Goal: Task Accomplishment & Management: Complete application form

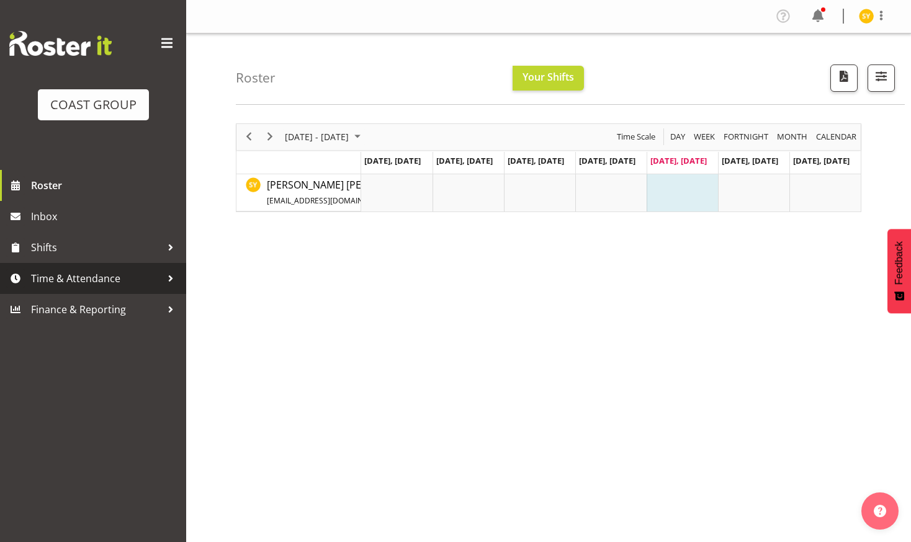
click at [79, 283] on span "Time & Attendance" at bounding box center [96, 278] width 130 height 19
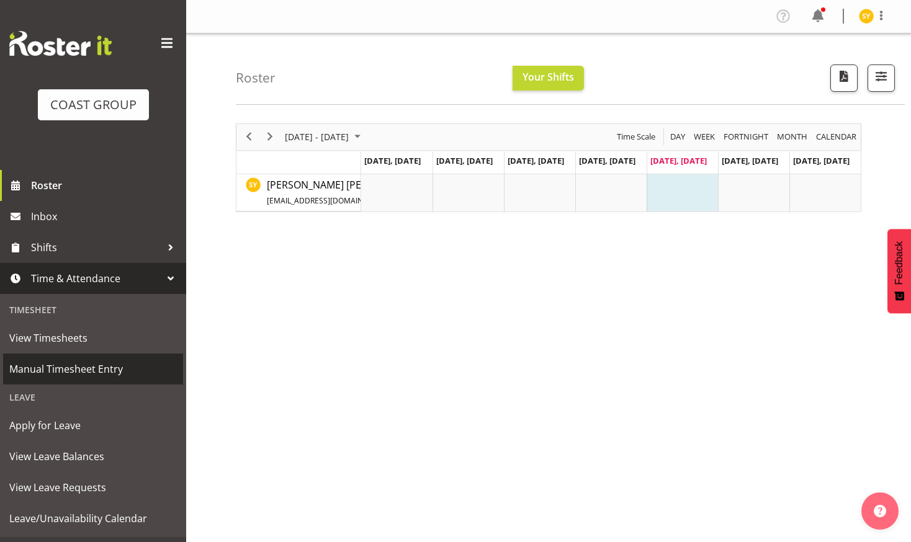
click at [78, 375] on span "Manual Timesheet Entry" at bounding box center [92, 369] width 167 height 19
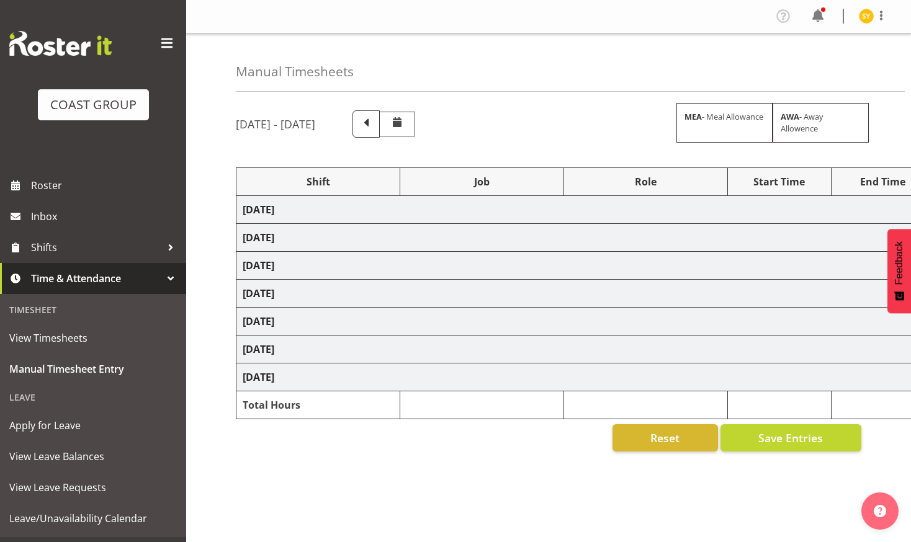
select select "69"
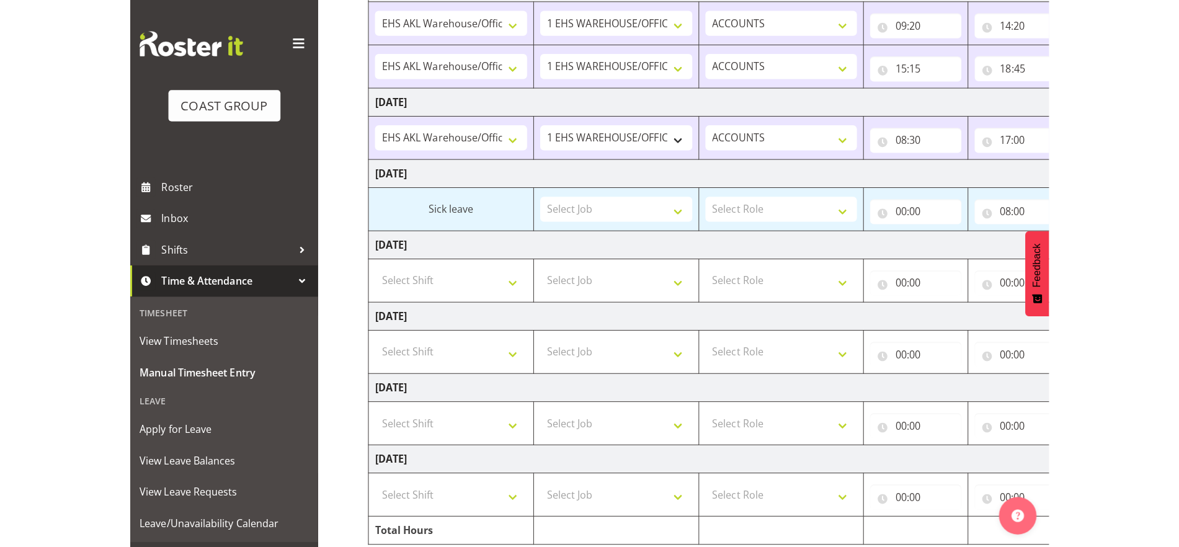
scroll to position [233, 0]
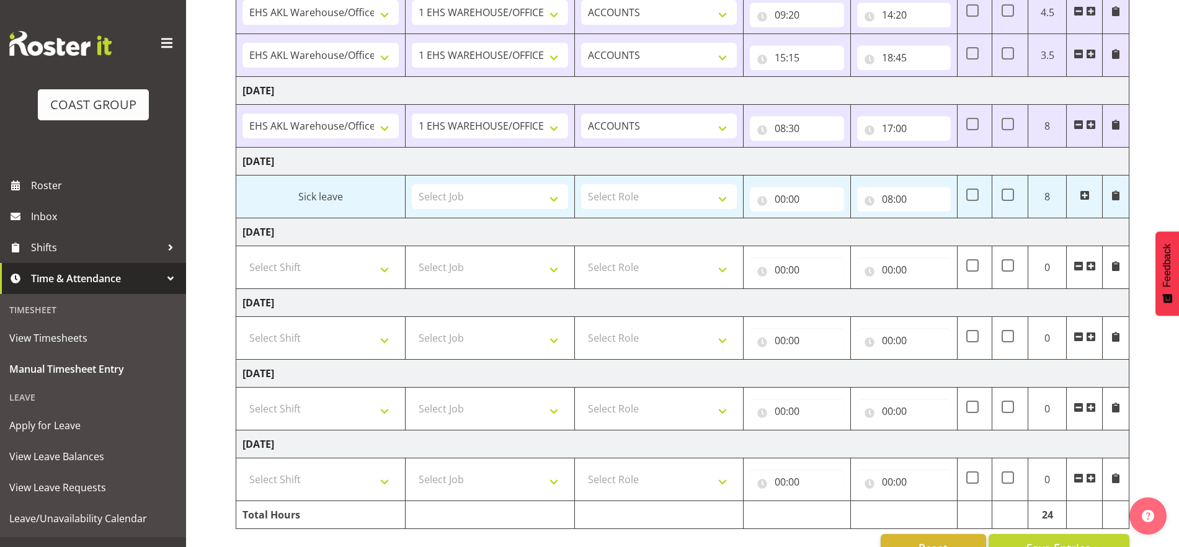
click at [910, 197] on span at bounding box center [1085, 195] width 10 height 10
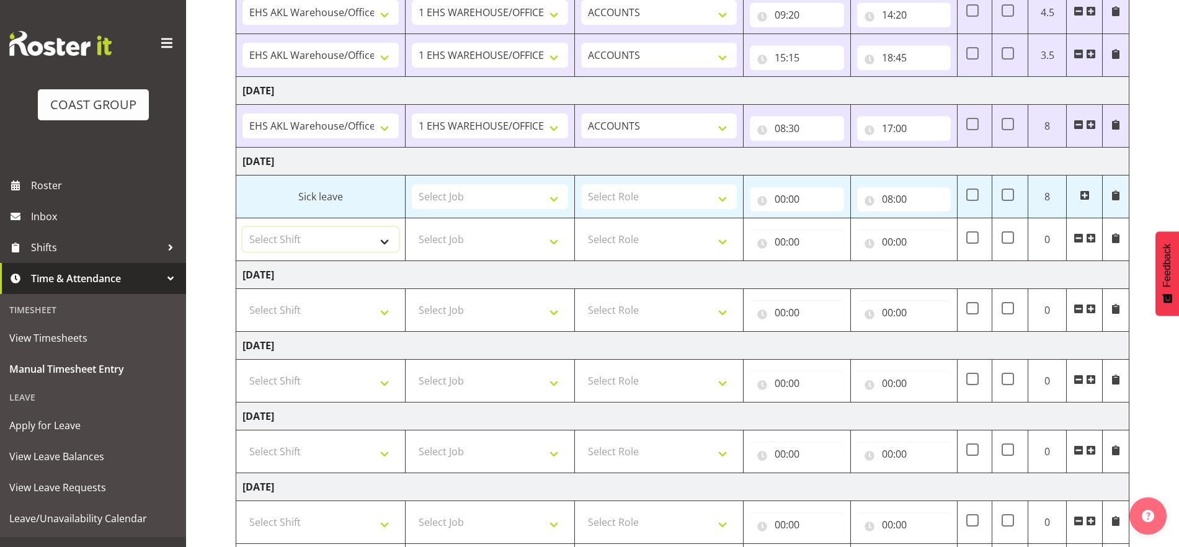
click at [377, 239] on select "Select Shift EHS AKL Warehouse/Office" at bounding box center [321, 239] width 156 height 25
select select "1083"
click at [243, 227] on select "Select Shift EHS AKL Warehouse/Office" at bounding box center [321, 239] width 156 height 25
click at [540, 237] on select "Select Job 1 Carlton Events 1 [PERSON_NAME][GEOGRAPHIC_DATA] 1 [PERSON_NAME][GE…" at bounding box center [490, 239] width 156 height 25
select select "69"
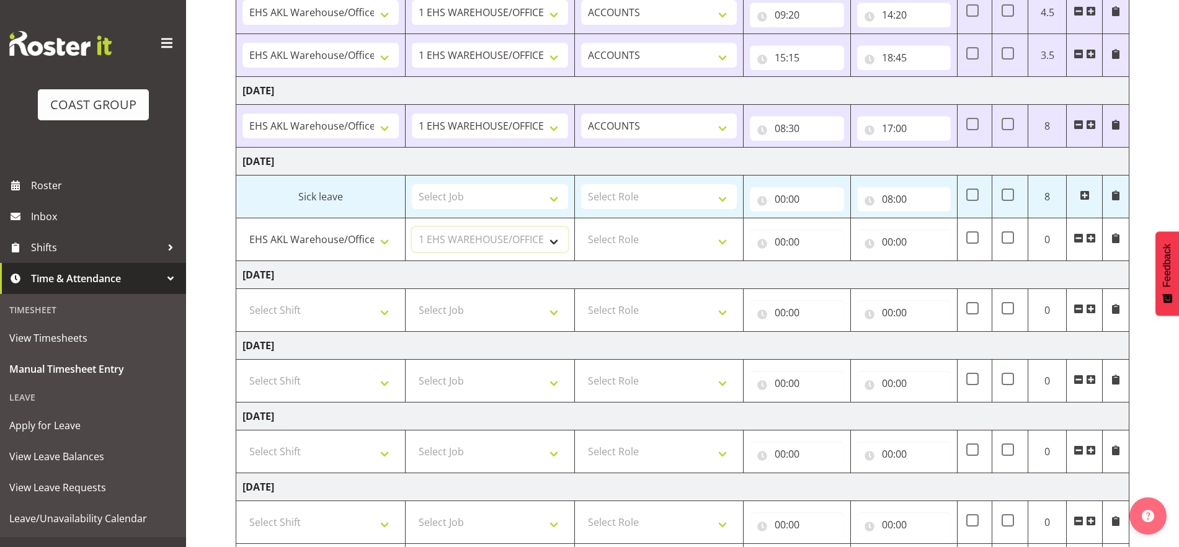
click at [412, 227] on select "Select Job 1 Carlton Events 1 [PERSON_NAME][GEOGRAPHIC_DATA] 1 [PERSON_NAME][GE…" at bounding box center [490, 239] width 156 height 25
click at [707, 241] on select "Select Role ACCOUNTS" at bounding box center [659, 239] width 156 height 25
select select "204"
click at [581, 227] on select "Select Role ACCOUNTS" at bounding box center [659, 239] width 156 height 25
click at [778, 239] on input "00:00" at bounding box center [797, 242] width 94 height 25
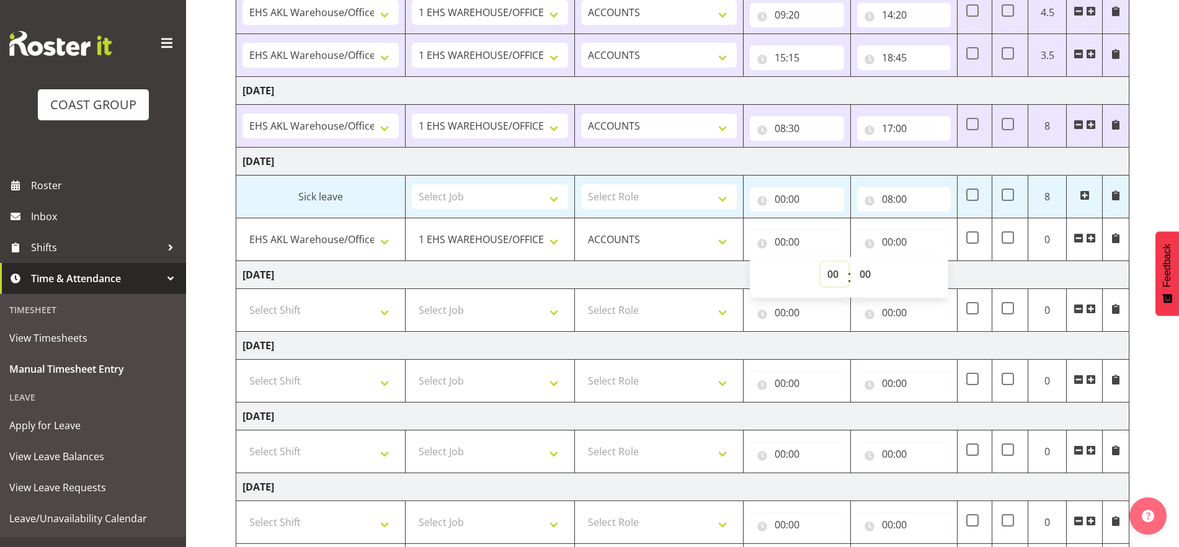
click at [832, 275] on select "00 01 02 03 04 05 06 07 08 09 10 11 12 13 14 15 16 17 18 19 20 21 22 23" at bounding box center [835, 274] width 28 height 25
select select "14"
click at [821, 262] on select "00 01 02 03 04 05 06 07 08 09 10 11 12 13 14 15 16 17 18 19 20 21 22 23" at bounding box center [835, 274] width 28 height 25
type input "14:00"
click at [867, 274] on select "00 01 02 03 04 05 06 07 08 09 10 11 12 13 14 15 16 17 18 19 20 21 22 23 24 25 2…" at bounding box center [867, 274] width 28 height 25
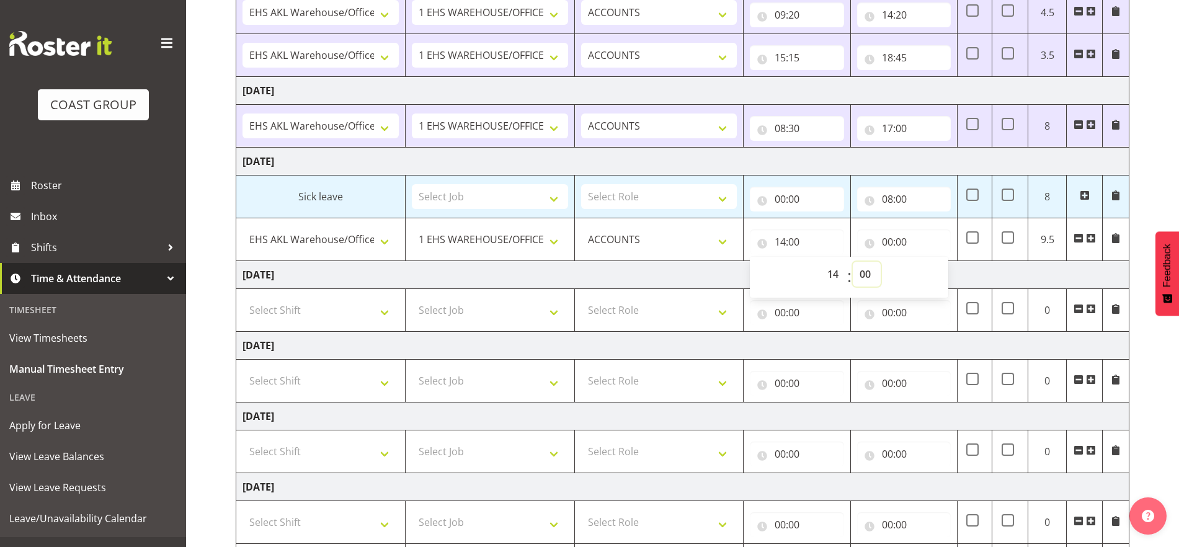
select select "45"
click at [853, 262] on select "00 01 02 03 04 05 06 07 08 09 10 11 12 13 14 15 16 17 18 19 20 21 22 23 24 25 2…" at bounding box center [867, 274] width 28 height 25
type input "14:45"
click at [903, 239] on input "00:00" at bounding box center [904, 242] width 94 height 25
click at [910, 272] on select "00 01 02 03 04 05 06 07 08 09 10 11 12 13 14 15 16 17 18 19 20 21 22 23" at bounding box center [942, 274] width 28 height 25
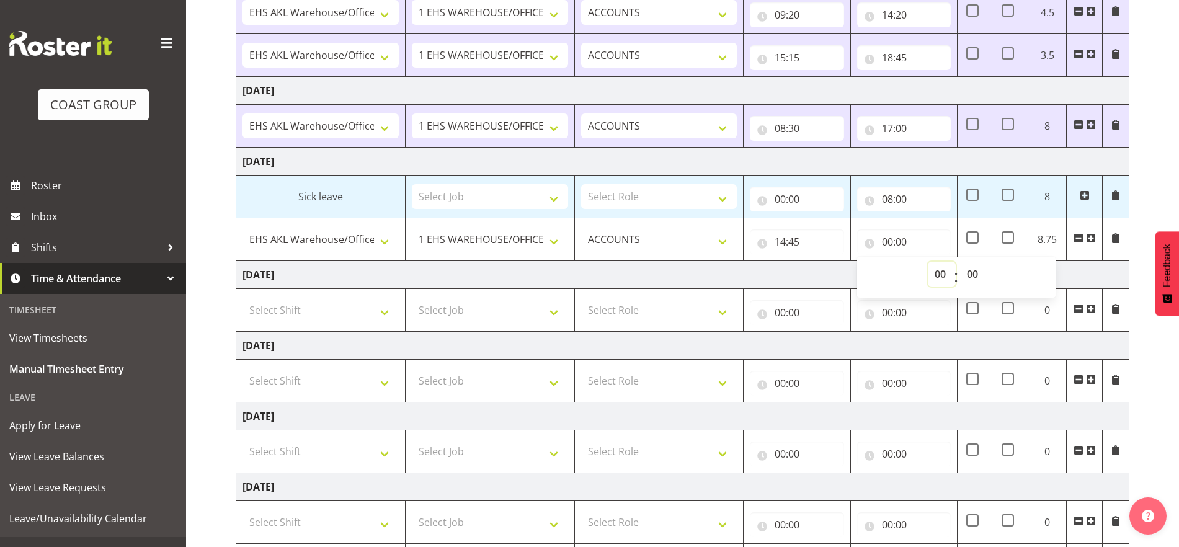
select select "17"
click at [910, 262] on select "00 01 02 03 04 05 06 07 08 09 10 11 12 13 14 15 16 17 18 19 20 21 22 23" at bounding box center [942, 274] width 28 height 25
type input "17:00"
click at [910, 274] on select "00 01 02 03 04 05 06 07 08 09 10 11 12 13 14 15 16 17 18 19 20 21 22 23 24 25 2…" at bounding box center [974, 274] width 28 height 25
select select "30"
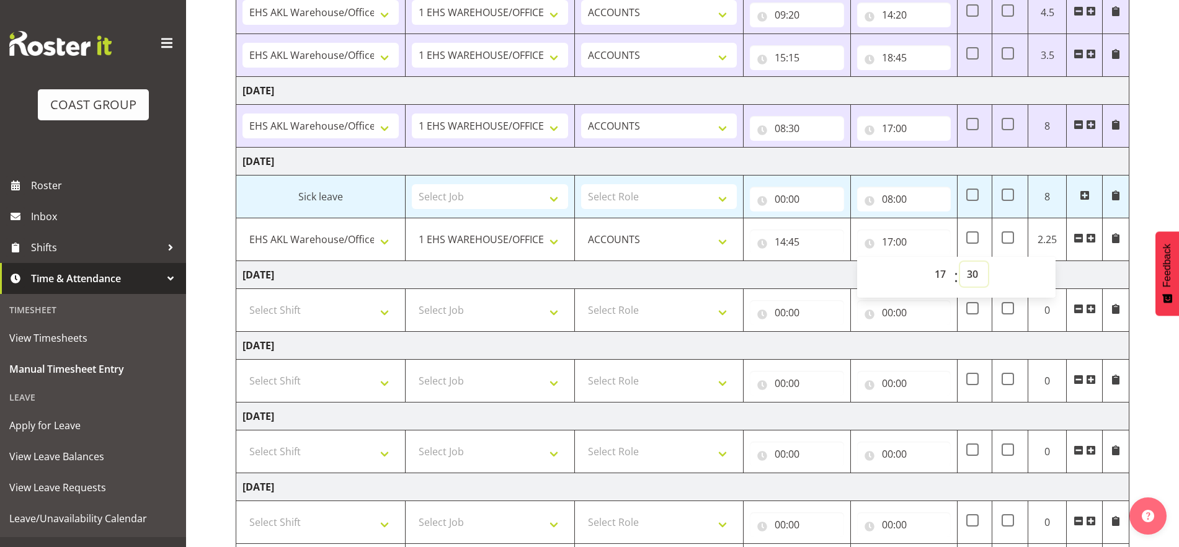
click at [910, 262] on select "00 01 02 03 04 05 06 07 08 09 10 11 12 13 14 15 16 17 18 19 20 21 22 23 24 25 2…" at bounding box center [974, 274] width 28 height 25
type input "17:30"
click at [820, 243] on input "14:45" at bounding box center [797, 242] width 94 height 25
click at [863, 272] on select "00 01 02 03 04 05 06 07 08 09 10 11 12 13 14 15 16 17 18 19 20 21 22 23 24 25 2…" at bounding box center [867, 274] width 28 height 25
select select "30"
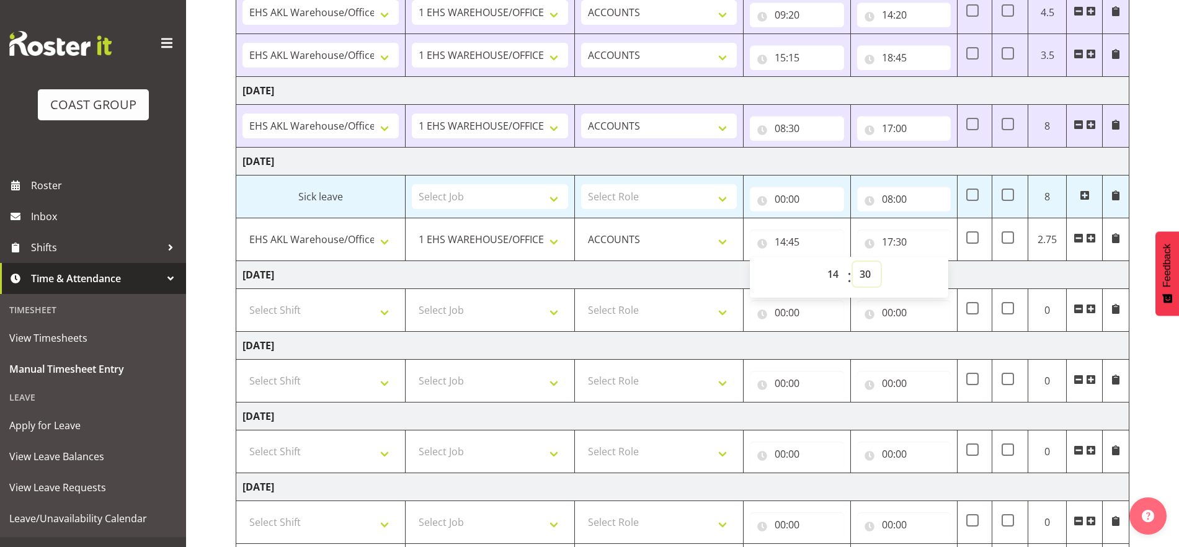
click at [853, 262] on select "00 01 02 03 04 05 06 07 08 09 10 11 12 13 14 15 16 17 18 19 20 21 22 23 24 25 2…" at bounding box center [867, 274] width 28 height 25
type input "14:30"
click at [910, 279] on td "[DATE]" at bounding box center [682, 275] width 893 height 28
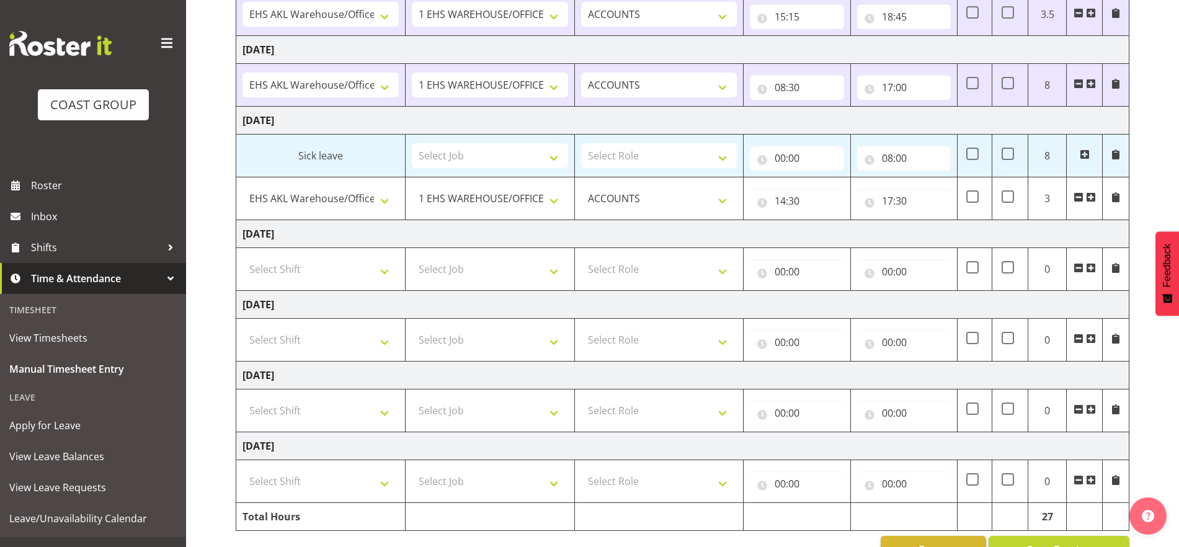
scroll to position [311, 0]
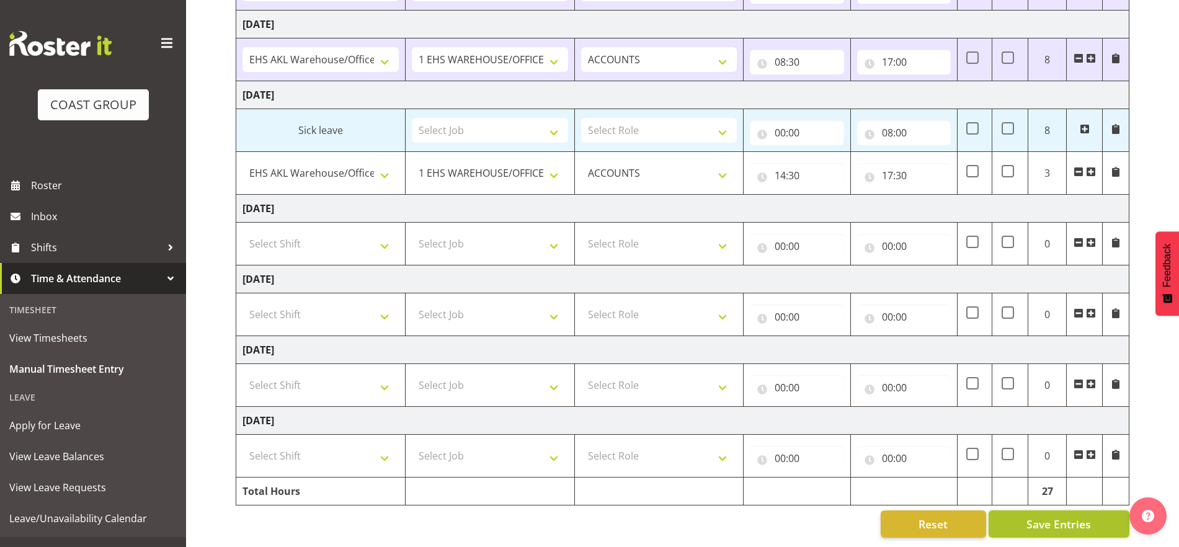
click at [910, 516] on span "Save Entries" at bounding box center [1059, 524] width 65 height 16
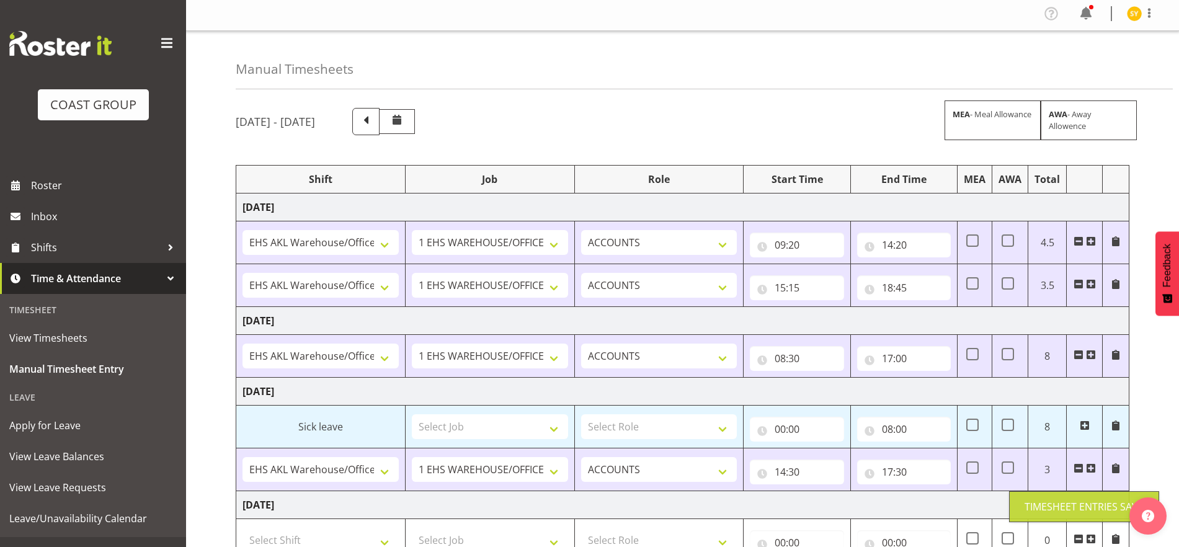
scroll to position [0, 0]
